Goal: Book appointment/travel/reservation

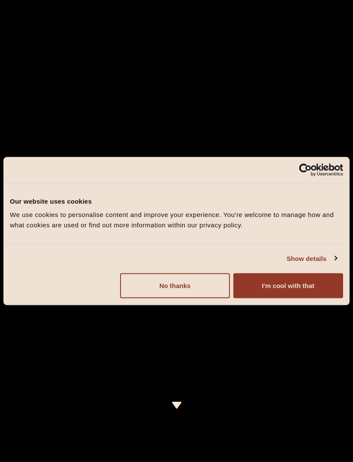
click at [301, 285] on button "I'm cool with that" at bounding box center [288, 285] width 110 height 25
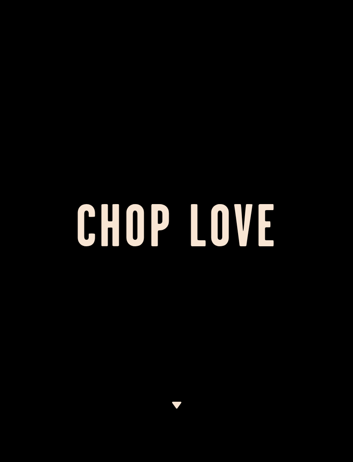
click at [301, 30] on div at bounding box center [176, 231] width 353 height 462
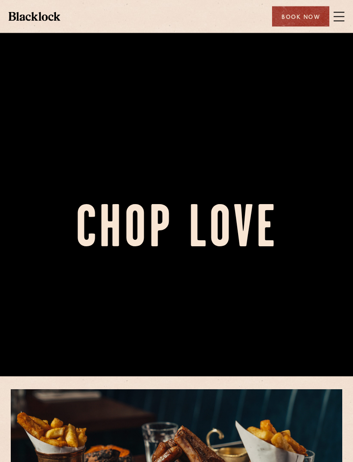
click at [305, 16] on div "Book Now" at bounding box center [300, 16] width 57 height 20
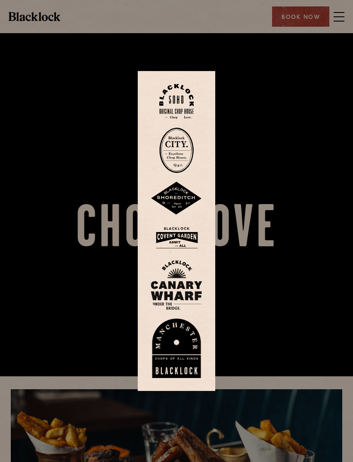
click at [180, 111] on img at bounding box center [176, 101] width 34 height 35
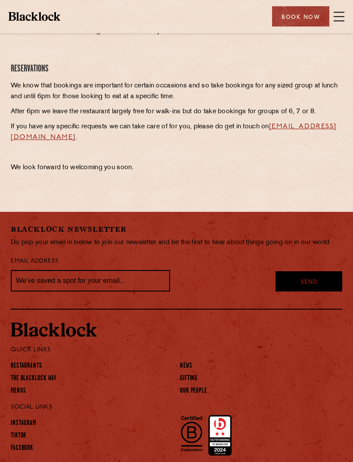
scroll to position [386, 0]
click at [23, 390] on link "Menus" at bounding box center [19, 391] width 16 height 9
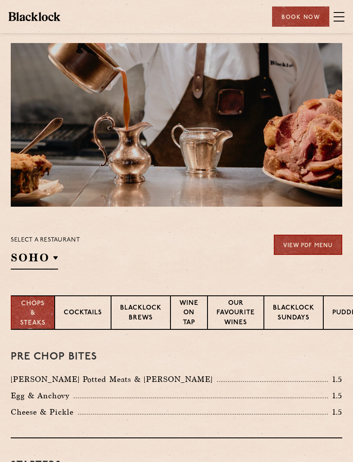
click at [301, 313] on p "Blacklock Sundays" at bounding box center [293, 314] width 41 height 20
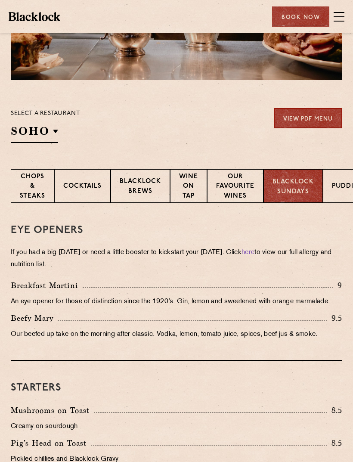
click at [302, 20] on div "Book Now" at bounding box center [300, 16] width 57 height 20
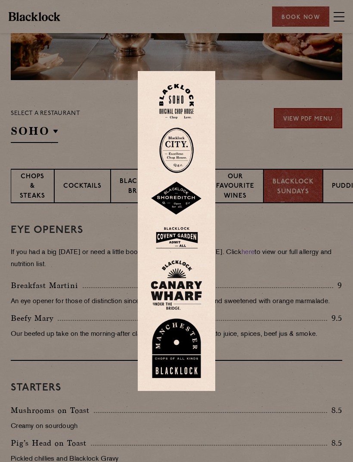
click at [183, 119] on img at bounding box center [176, 101] width 34 height 35
